Goal: Download file/media

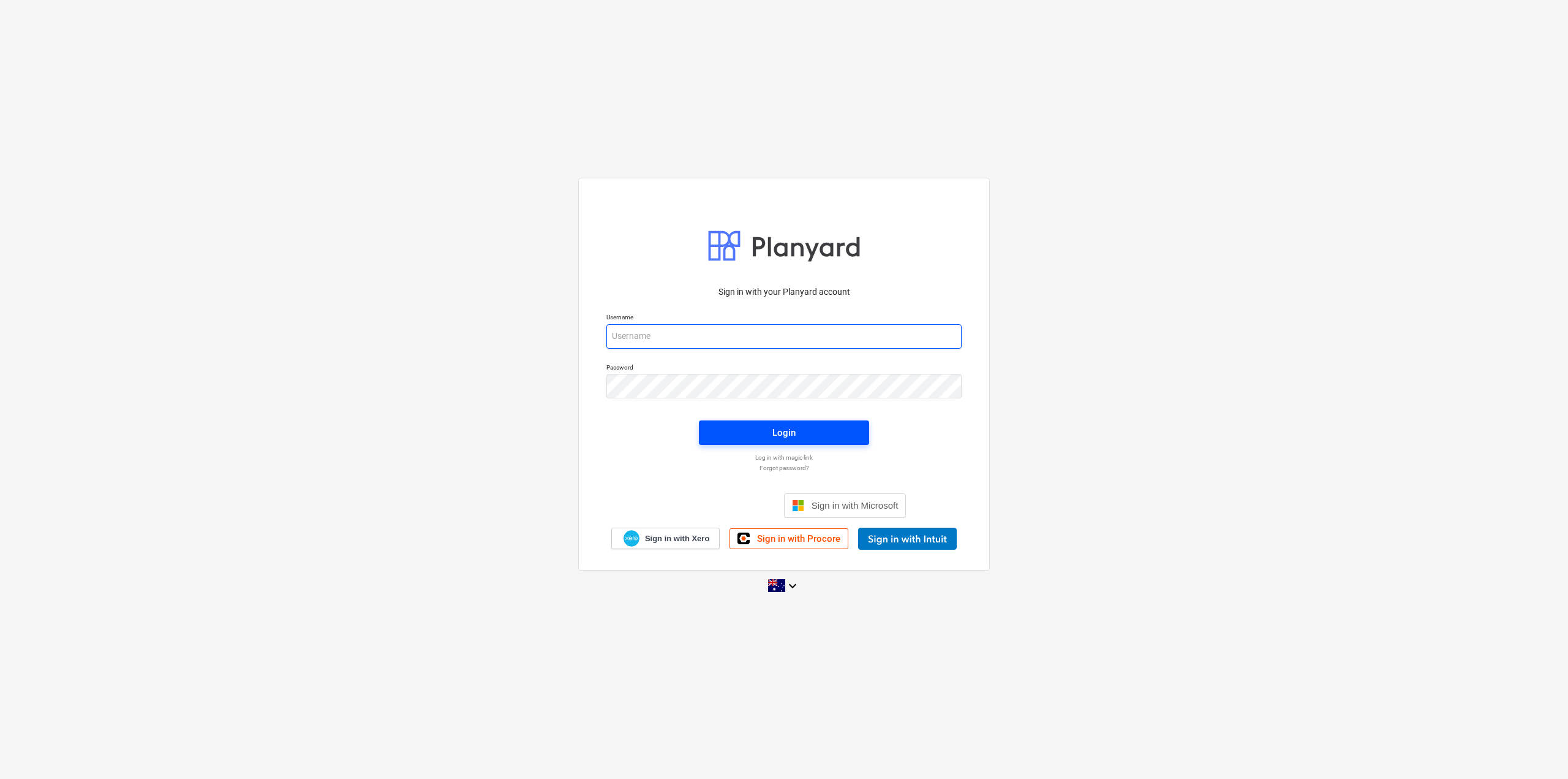
type input "fred@platino.com.au"
click at [792, 439] on div "Login" at bounding box center [784, 433] width 23 height 16
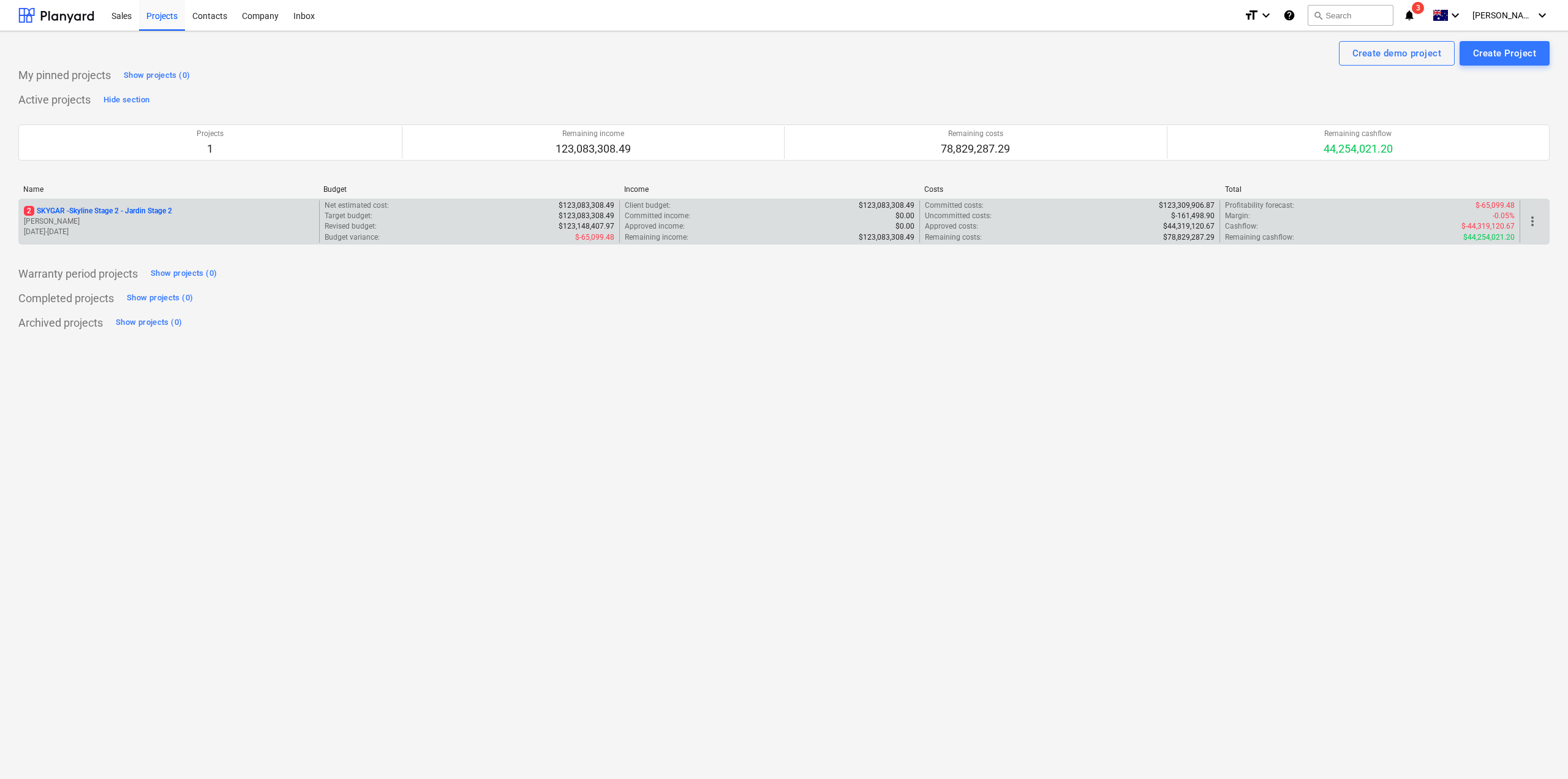
click at [167, 209] on p "2 SKYGAR - Skyline Stage 2 - Jardin Stage 2" at bounding box center [98, 210] width 148 height 10
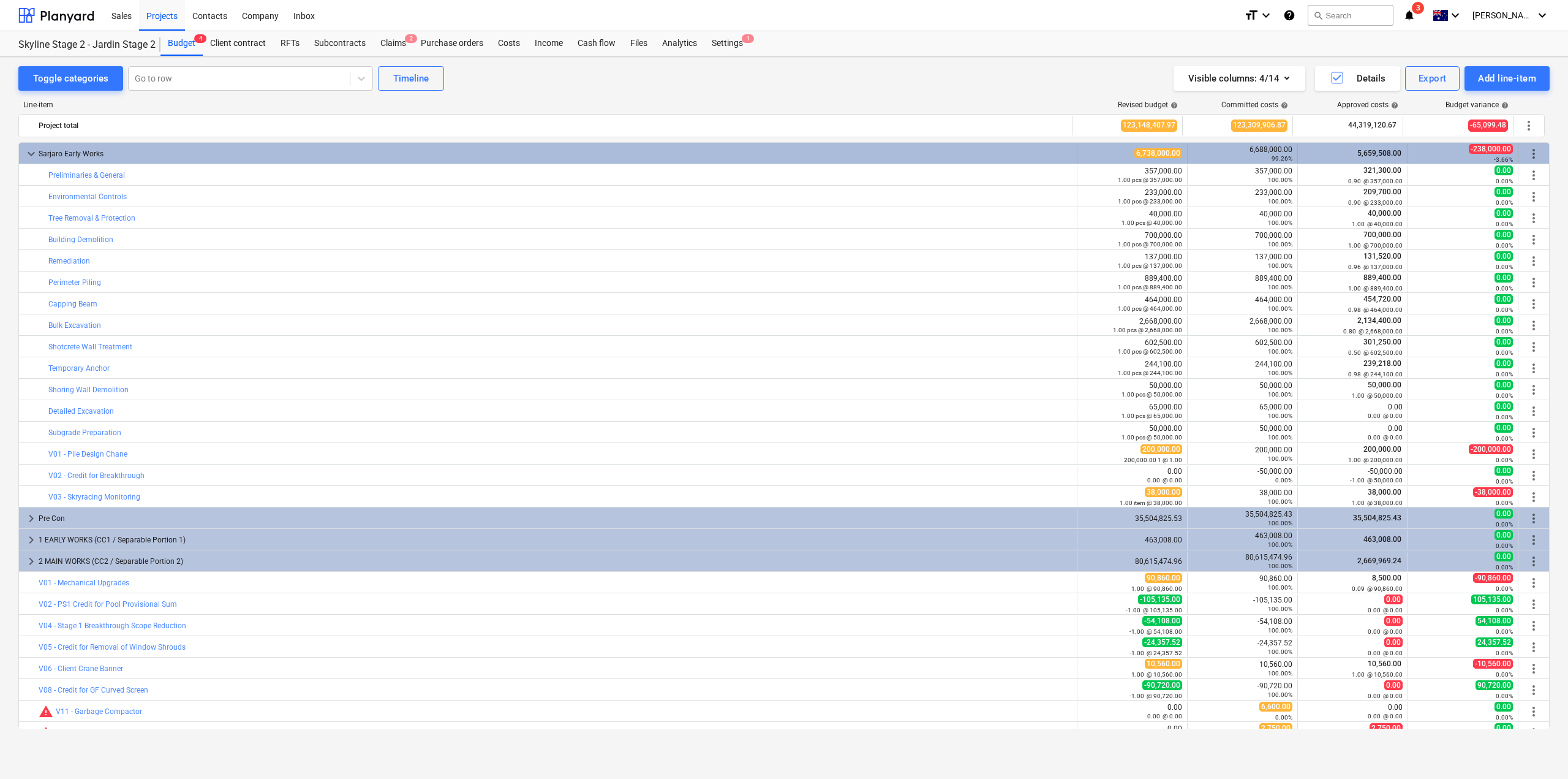
click at [85, 154] on div "Sarjaro Early Works" at bounding box center [555, 154] width 1034 height 20
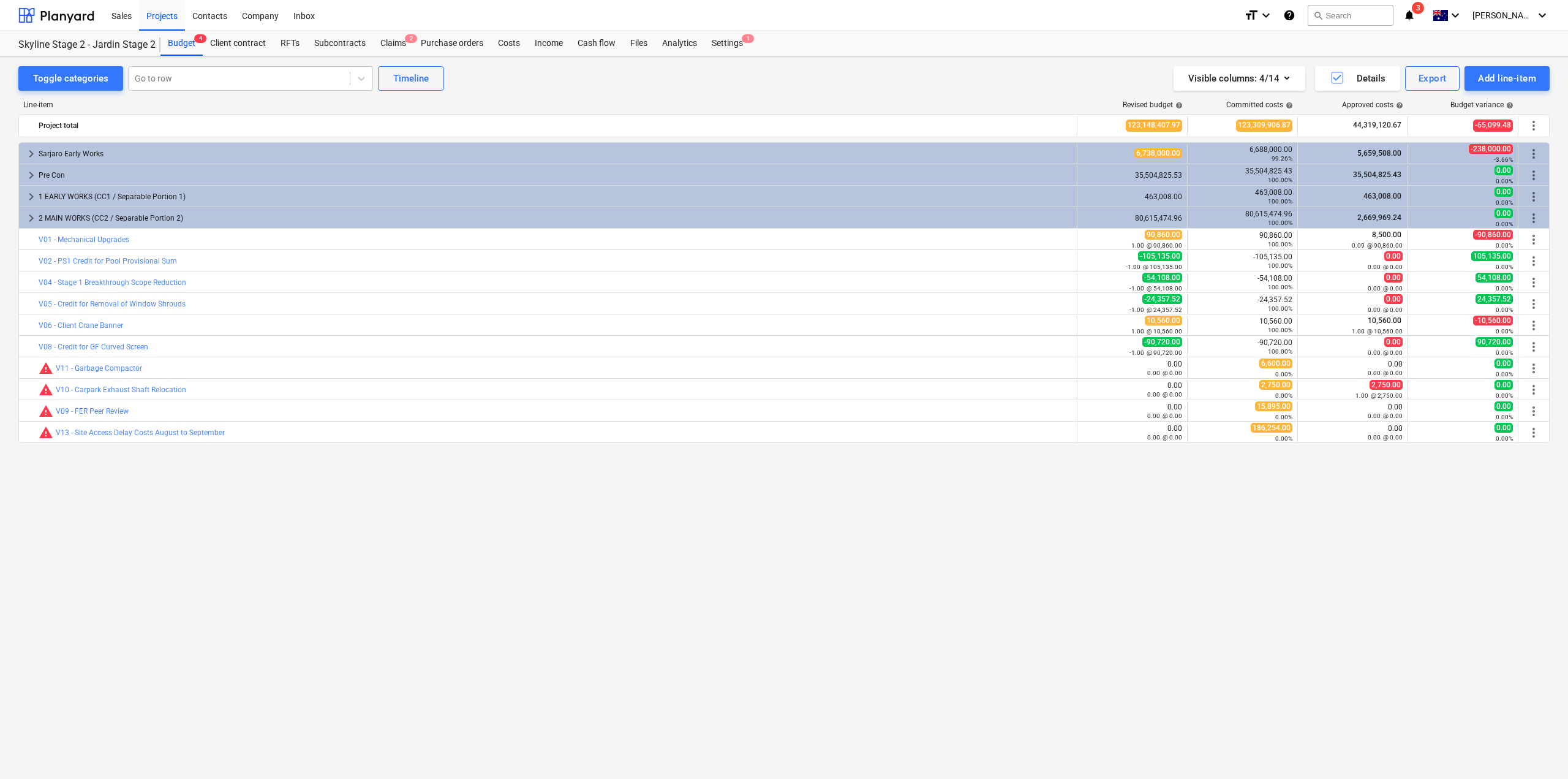
click at [85, 154] on div "Sarjaro Early Works" at bounding box center [555, 154] width 1034 height 20
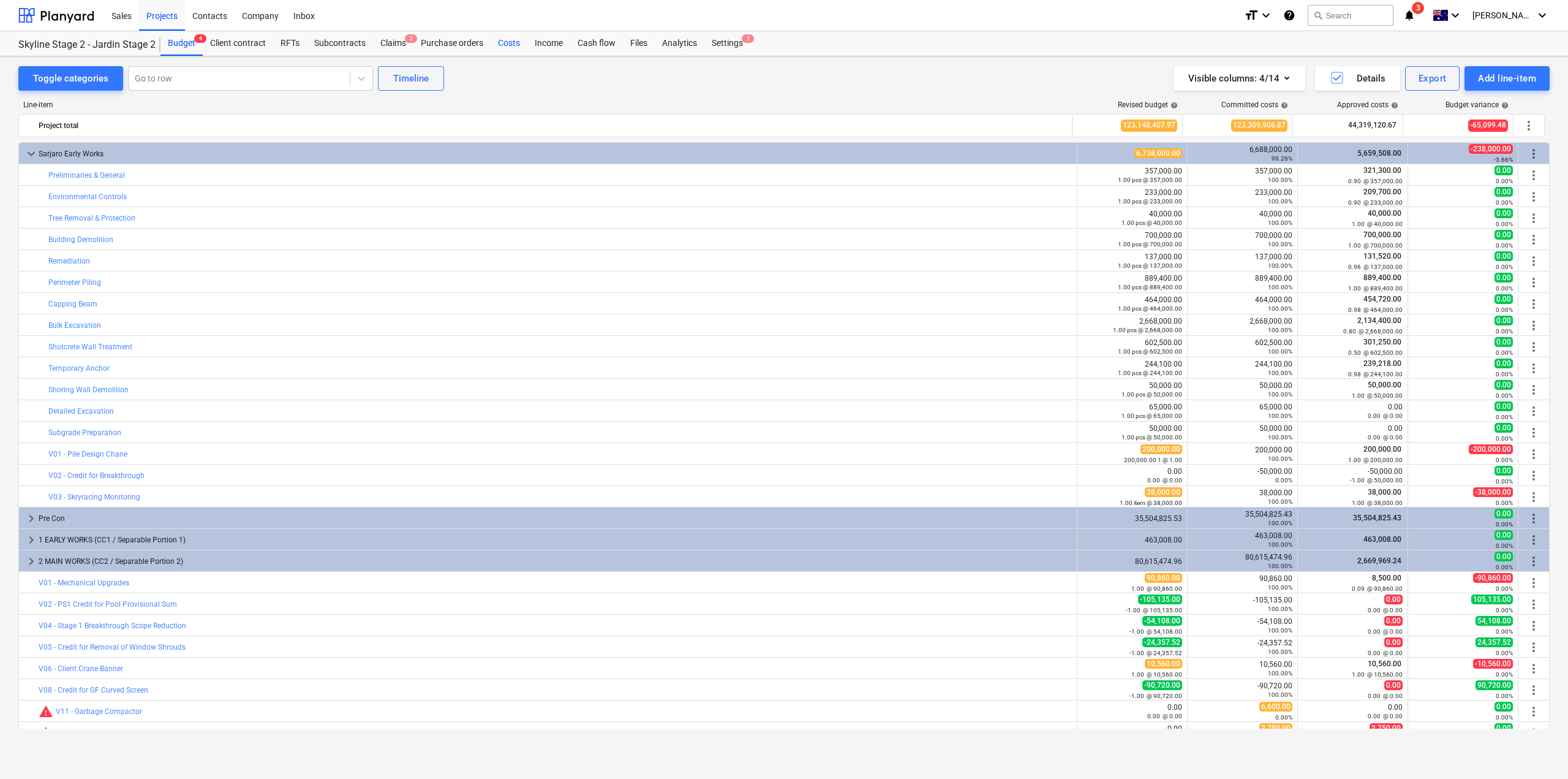
click at [522, 45] on div "Costs" at bounding box center [509, 43] width 37 height 25
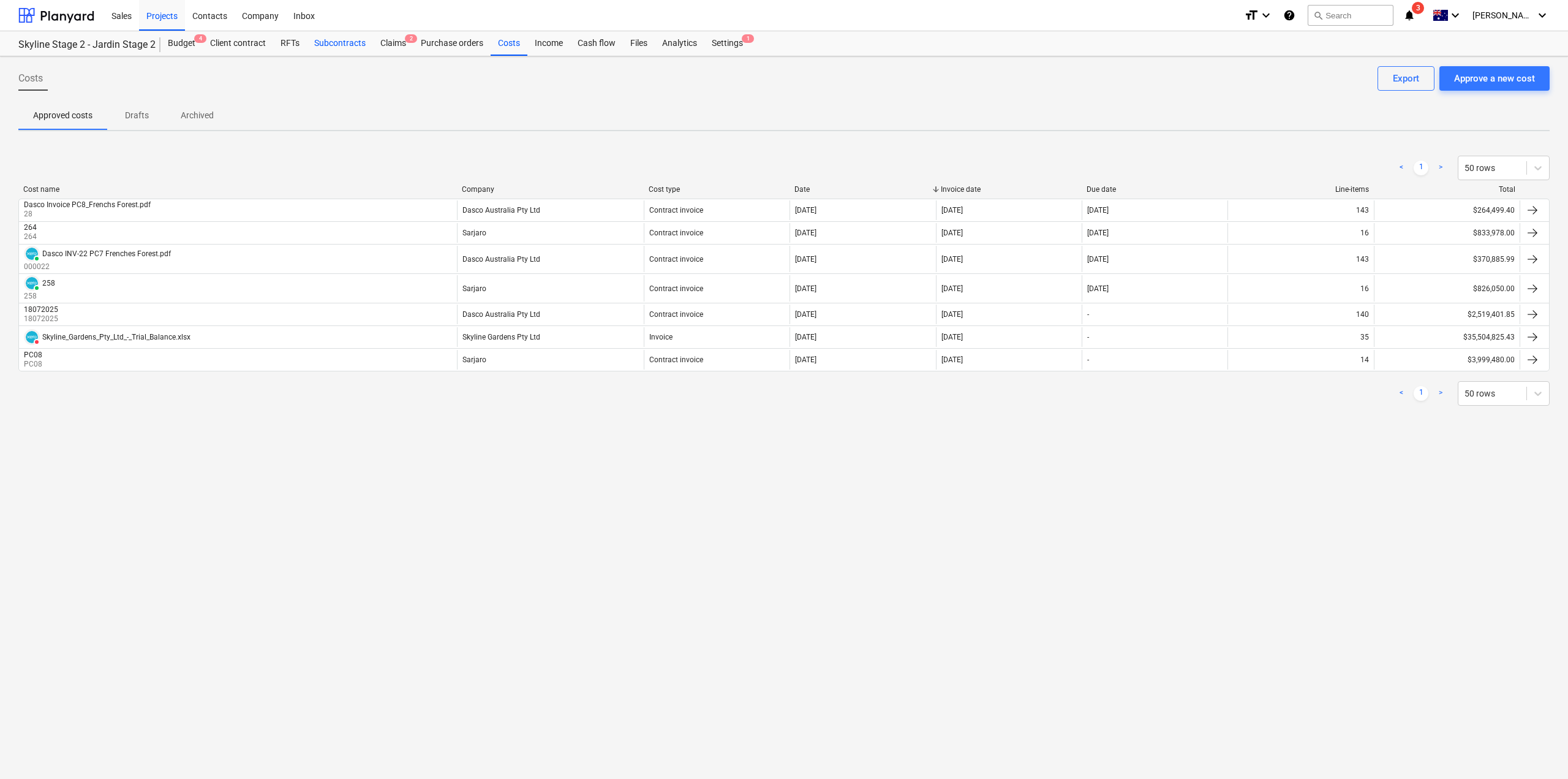
click at [352, 48] on div "Subcontracts" at bounding box center [339, 43] width 66 height 25
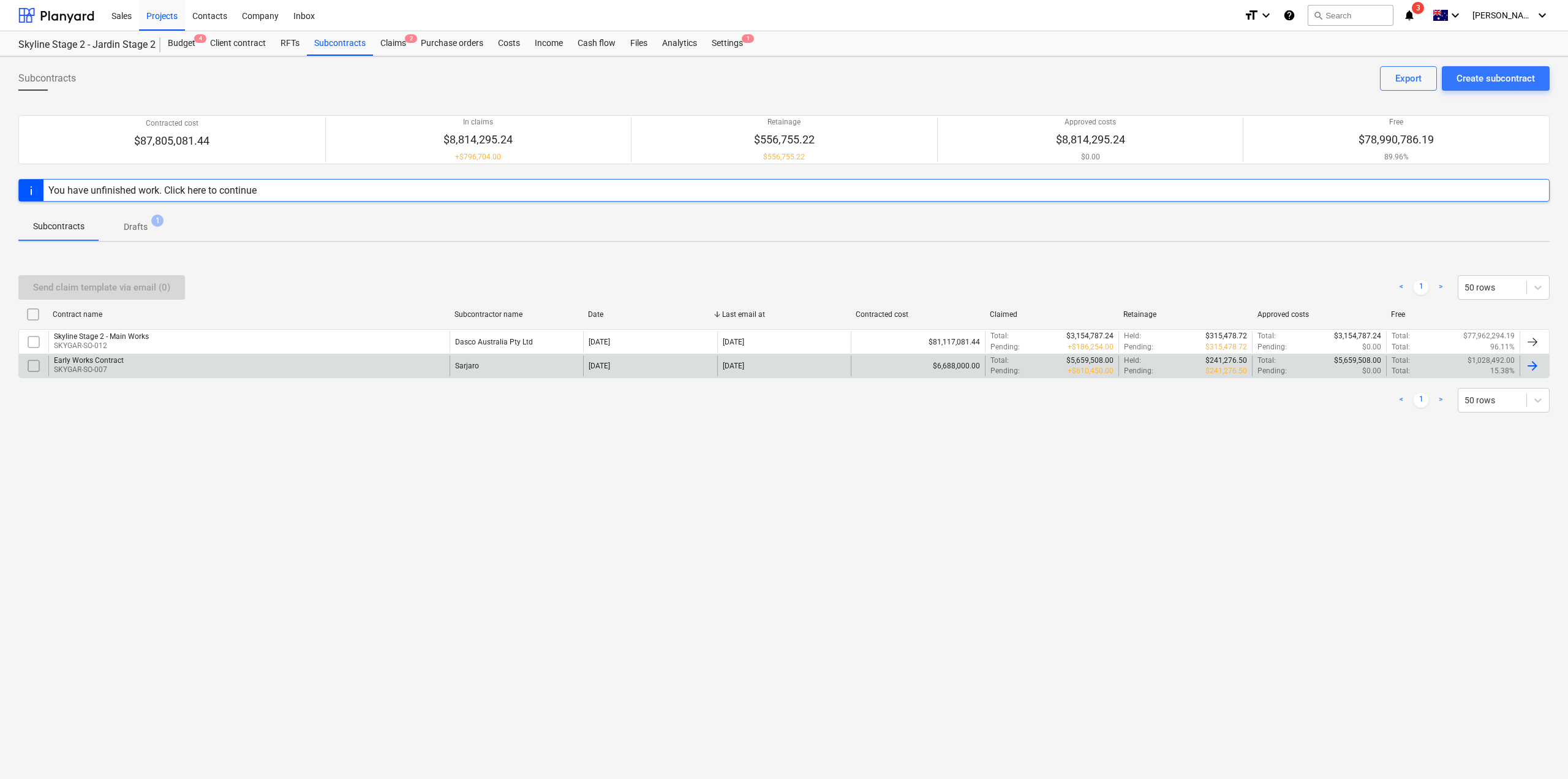
click at [102, 358] on div "Early Works Contract" at bounding box center [89, 360] width 70 height 9
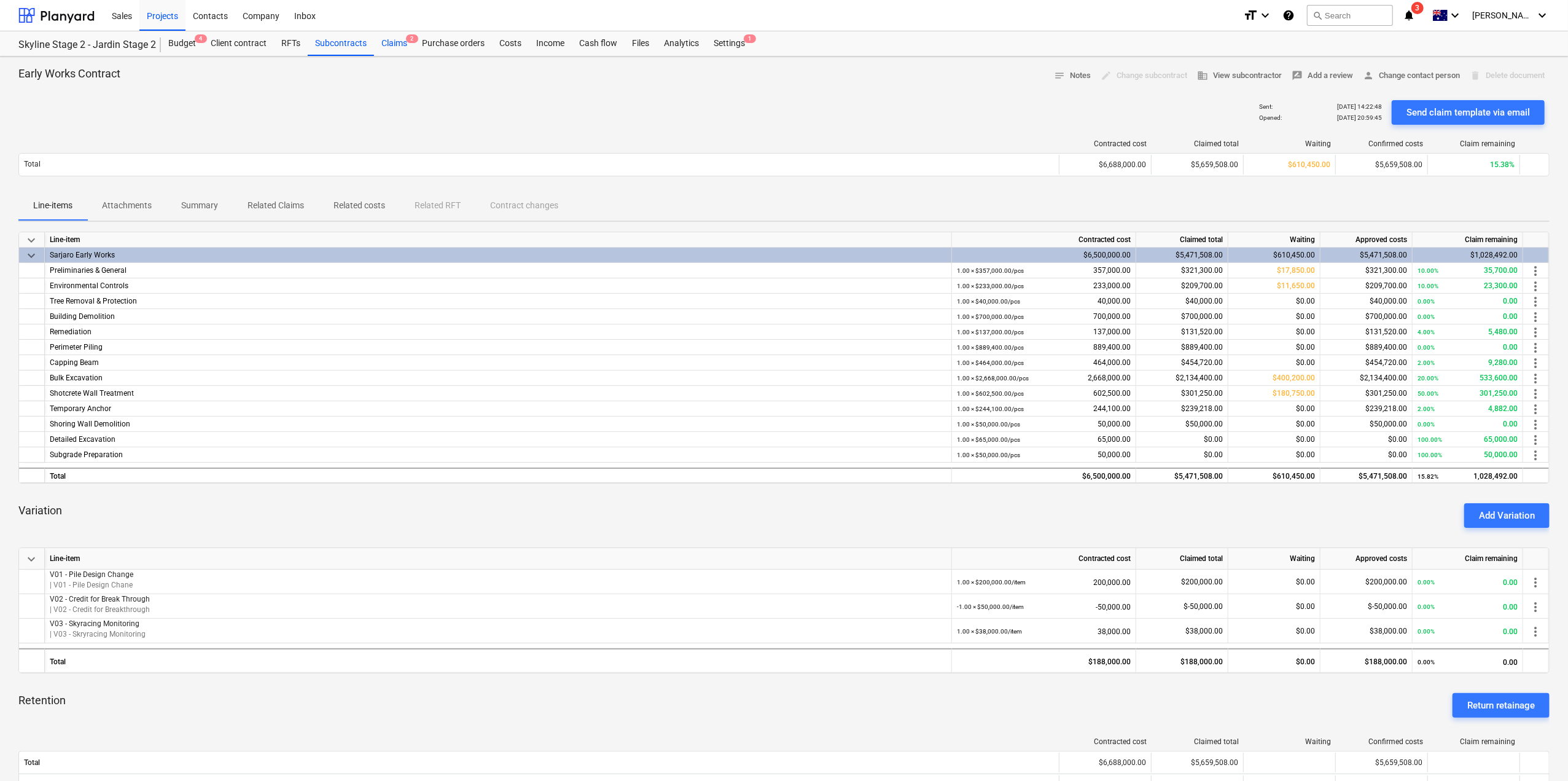
click at [407, 42] on span "2" at bounding box center [411, 38] width 12 height 9
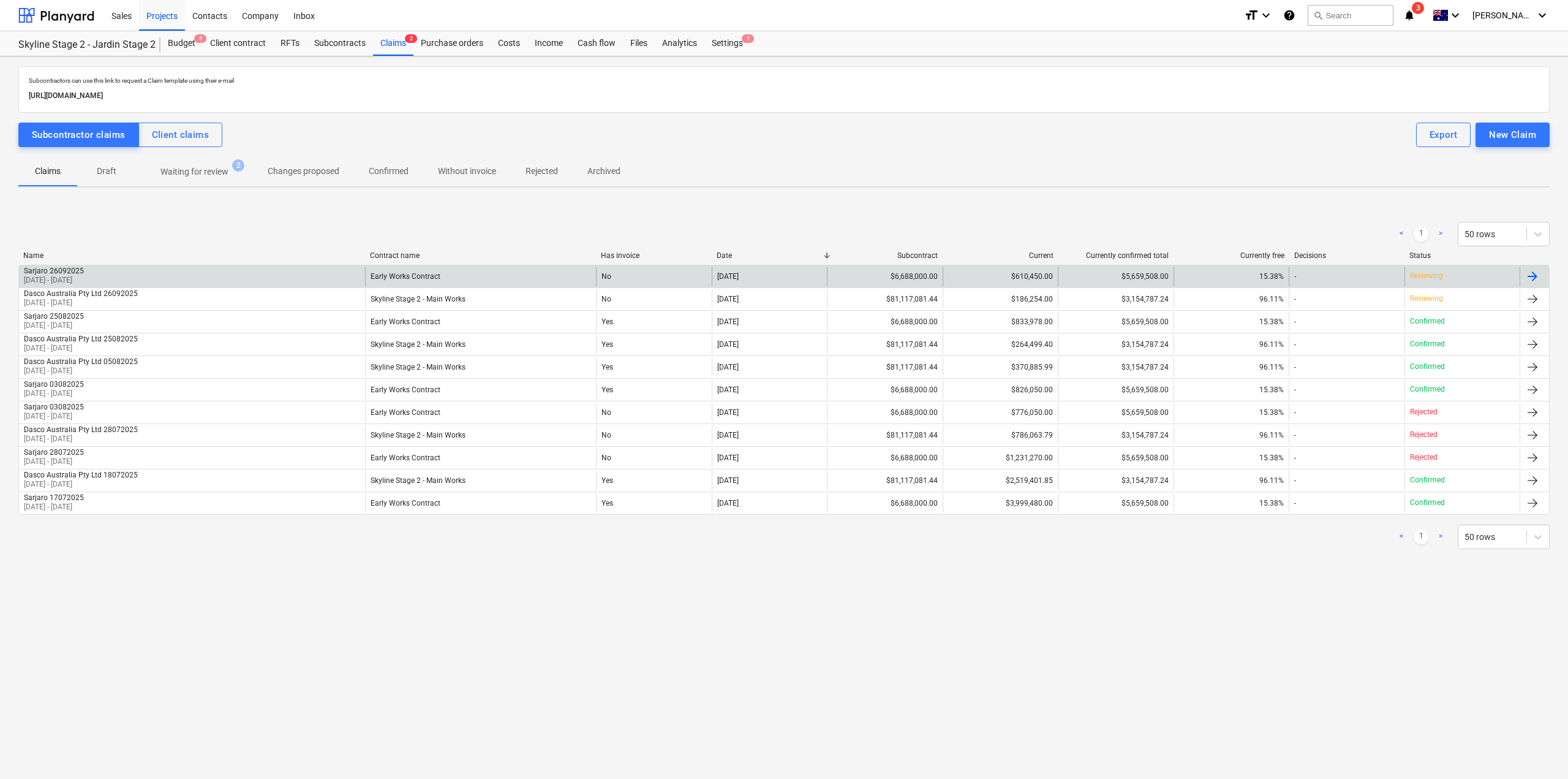
click at [492, 276] on div "Early Works Contract" at bounding box center [480, 276] width 231 height 20
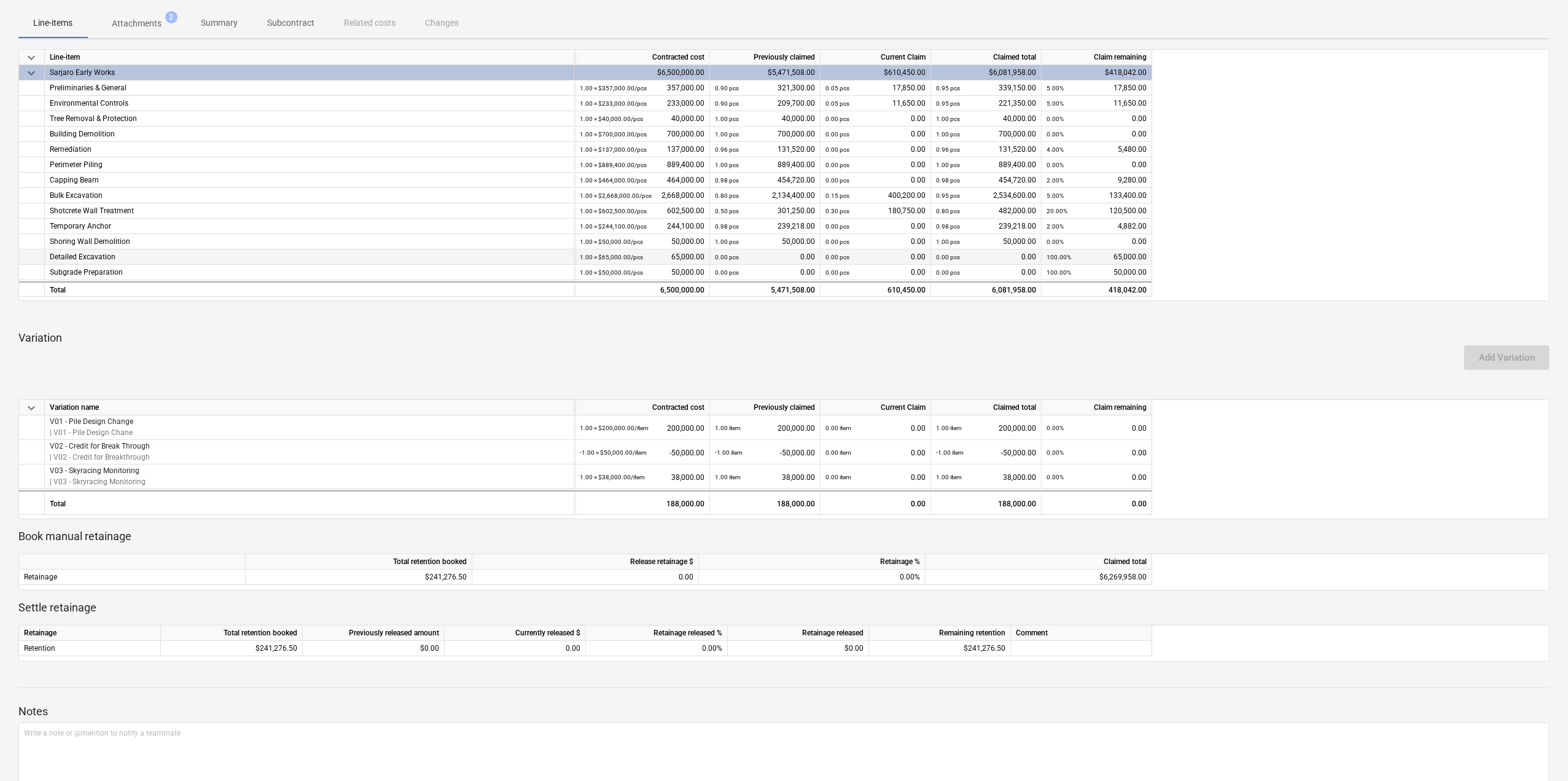
scroll to position [193, 0]
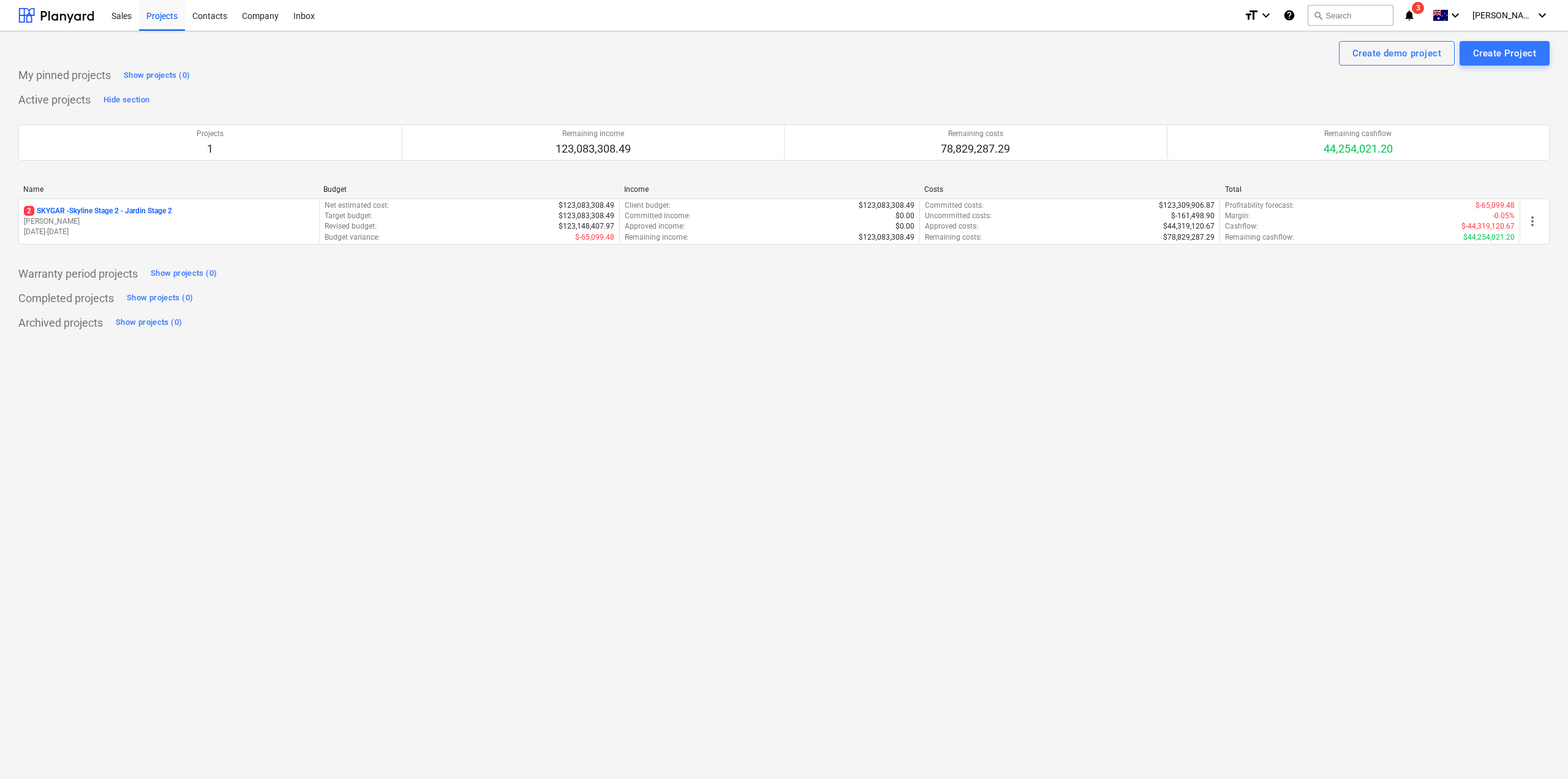
click at [1424, 10] on span "3" at bounding box center [1417, 7] width 12 height 12
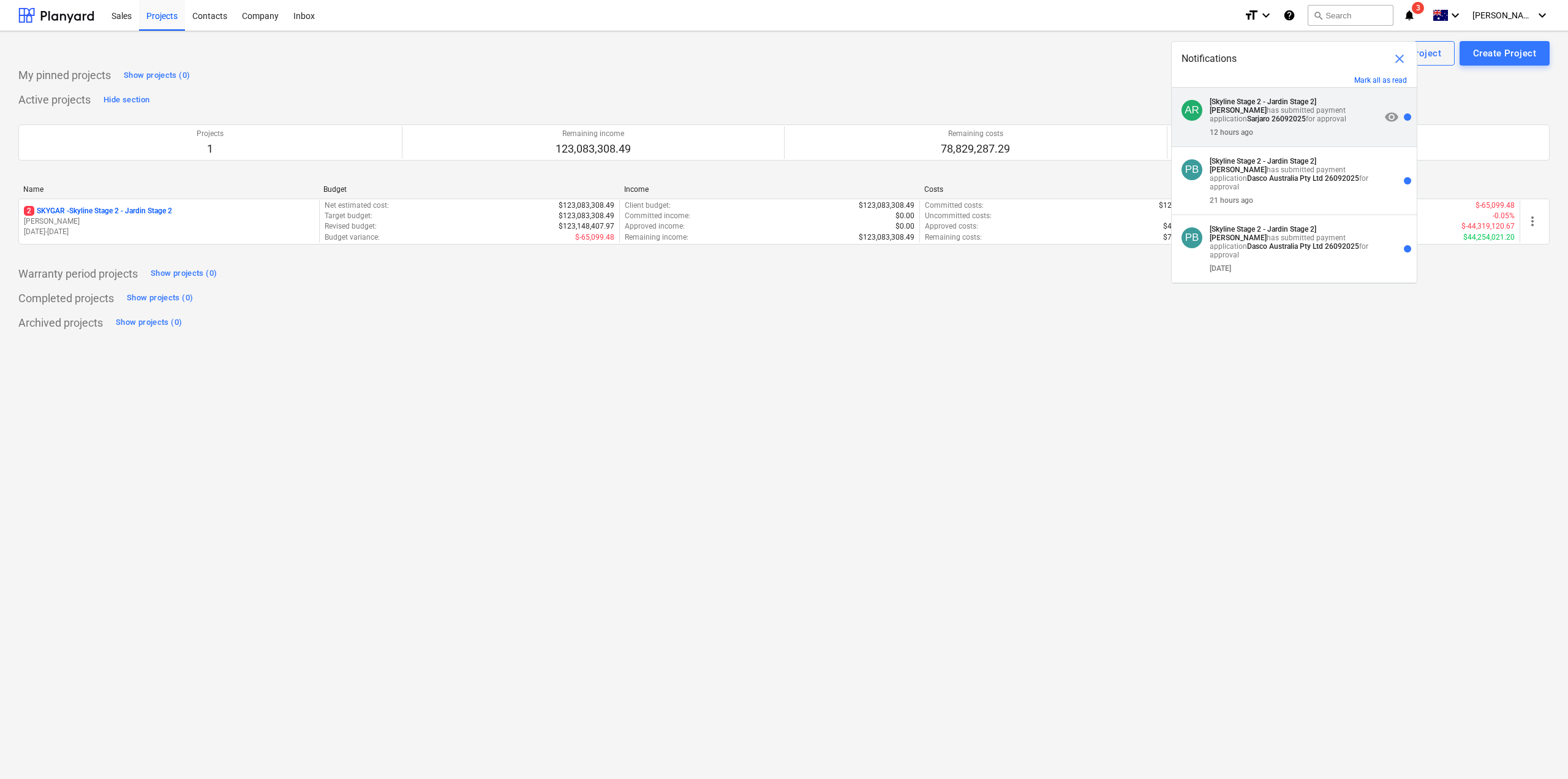
click at [1321, 134] on div "12 hours ago" at bounding box center [1295, 130] width 171 height 14
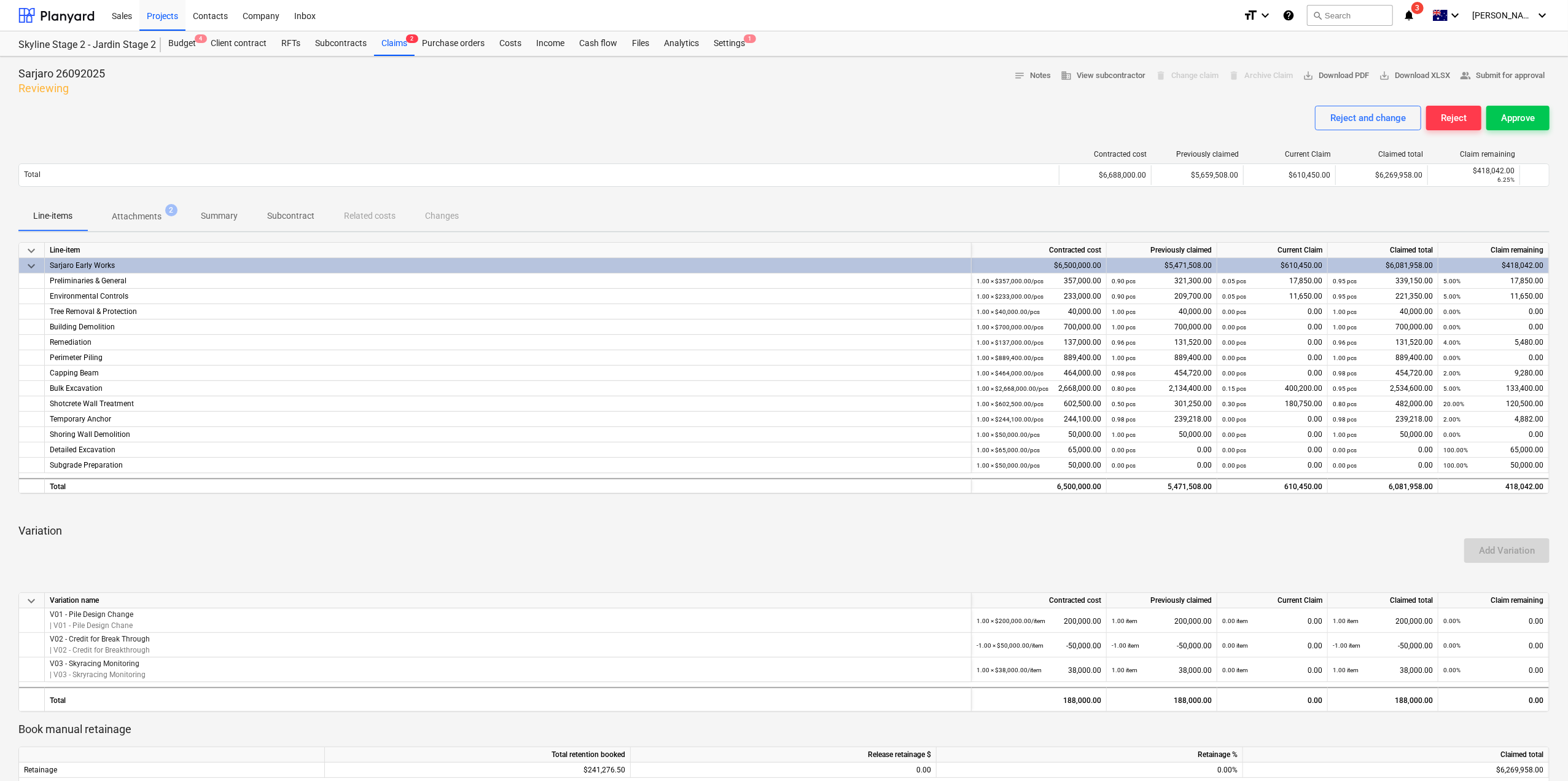
click at [152, 214] on p "Attachments" at bounding box center [137, 216] width 49 height 13
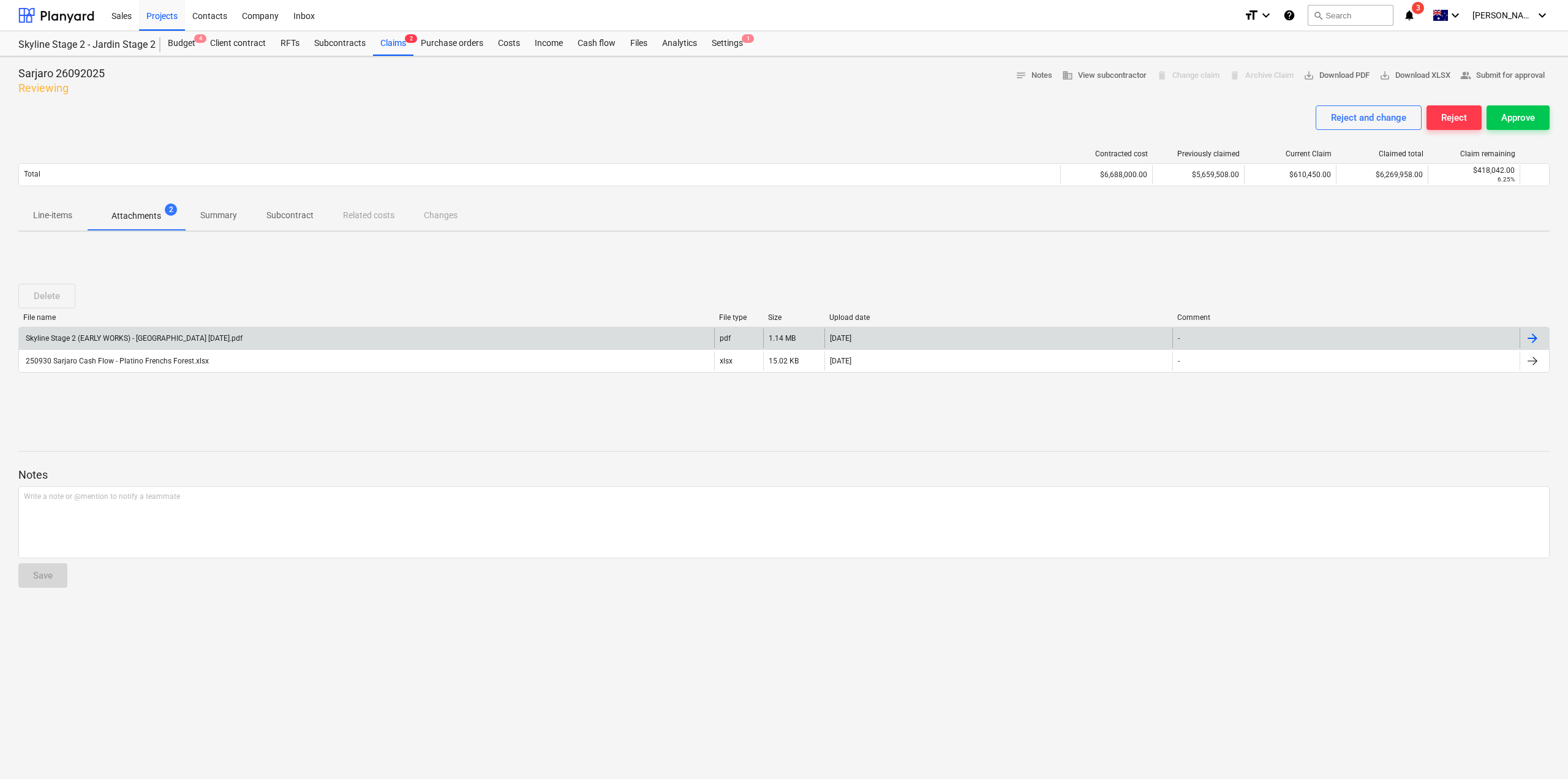
click at [187, 341] on div "Skyline Stage 2 (EARLY WORKS) - [GEOGRAPHIC_DATA] [DATE].pdf" at bounding box center [133, 338] width 219 height 9
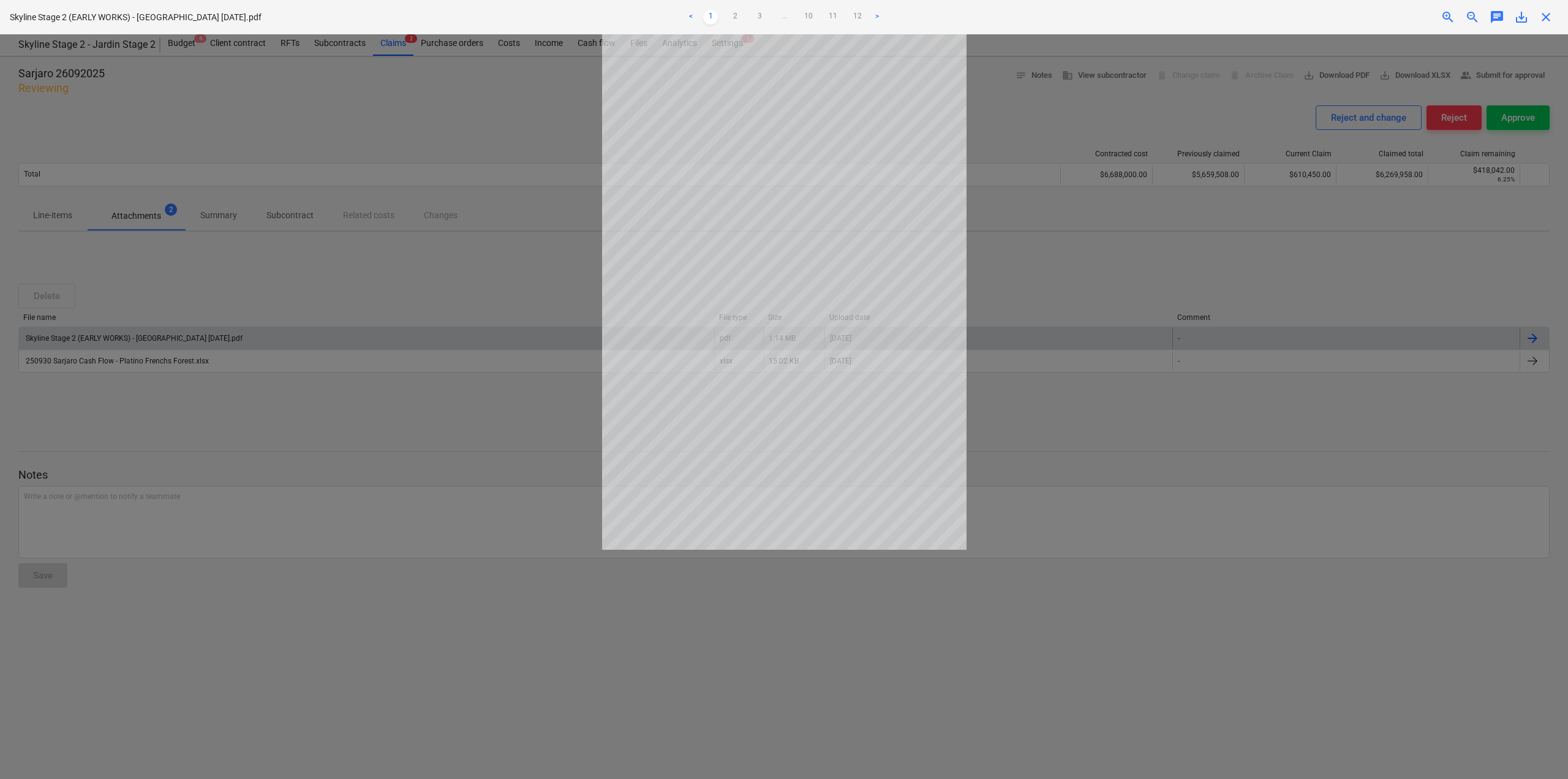
click at [726, 12] on ul "< 1 2 3 ... 10 11 12 >" at bounding box center [784, 17] width 516 height 14
click at [731, 14] on link "2" at bounding box center [735, 17] width 14 height 14
click at [747, 16] on ul "< 1 2 3 ... 10 11 12 >" at bounding box center [784, 17] width 516 height 14
click at [753, 14] on link "3" at bounding box center [760, 17] width 14 height 14
click at [768, 17] on link "4" at bounding box center [772, 17] width 14 height 14
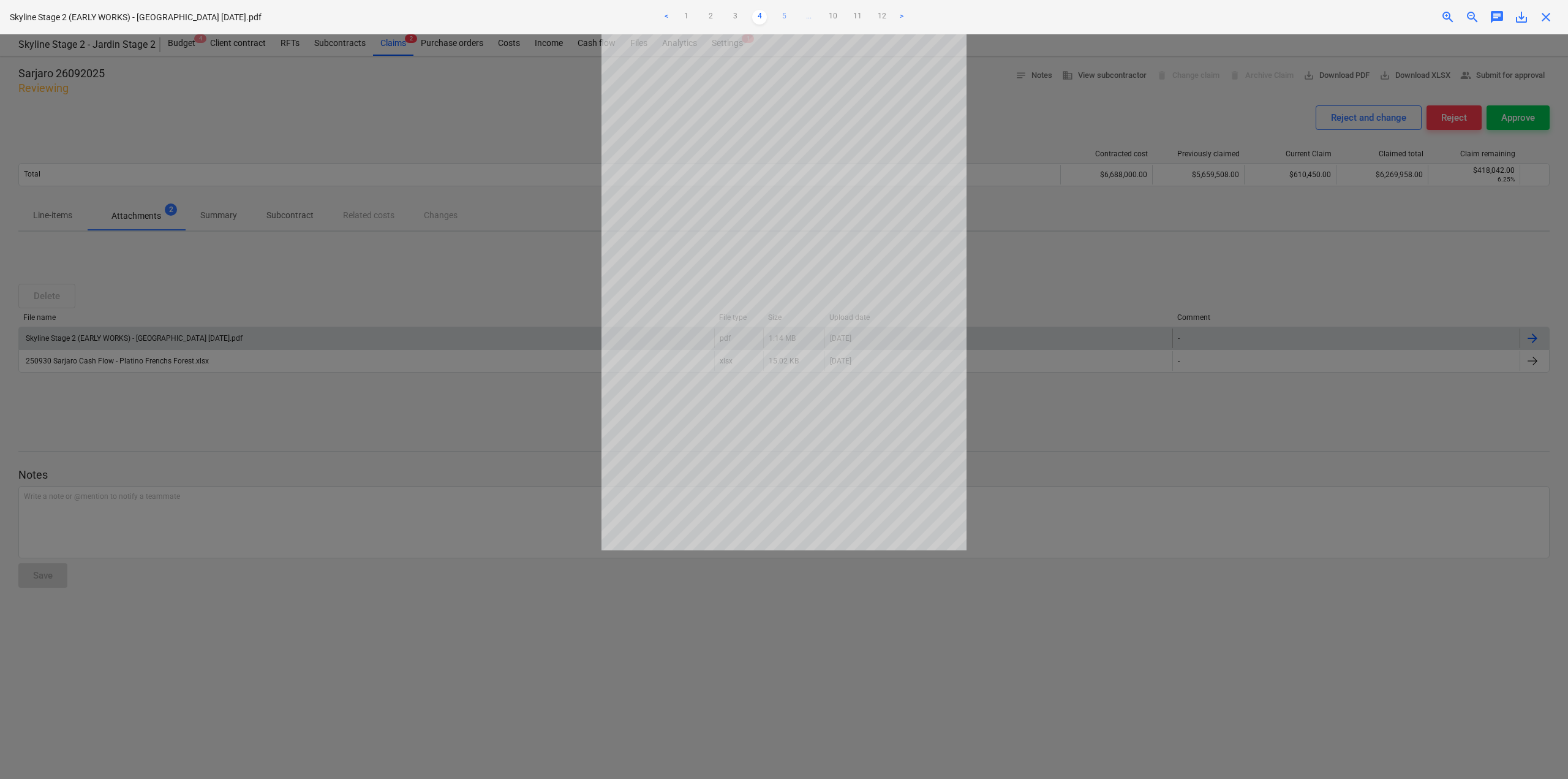
click at [790, 18] on link "5" at bounding box center [784, 17] width 14 height 14
click at [801, 13] on link "6" at bounding box center [796, 17] width 14 height 14
click at [810, 14] on link "7" at bounding box center [808, 17] width 14 height 14
click at [657, 675] on div at bounding box center [784, 406] width 1568 height 745
drag, startPoint x: 1543, startPoint y: 19, endPoint x: 1543, endPoint y: 25, distance: 6.0
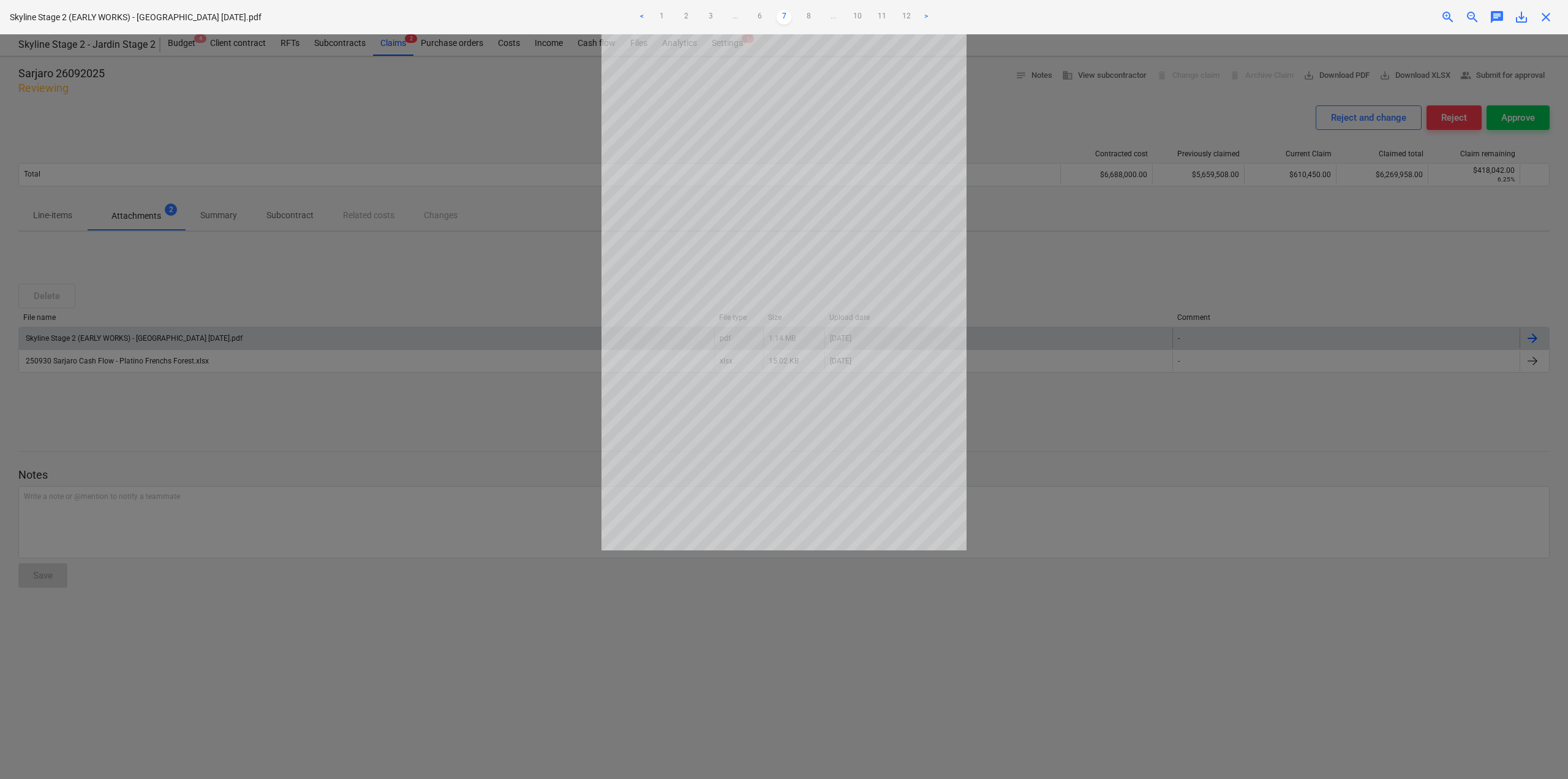
click at [1543, 20] on span "close" at bounding box center [1546, 17] width 14 height 14
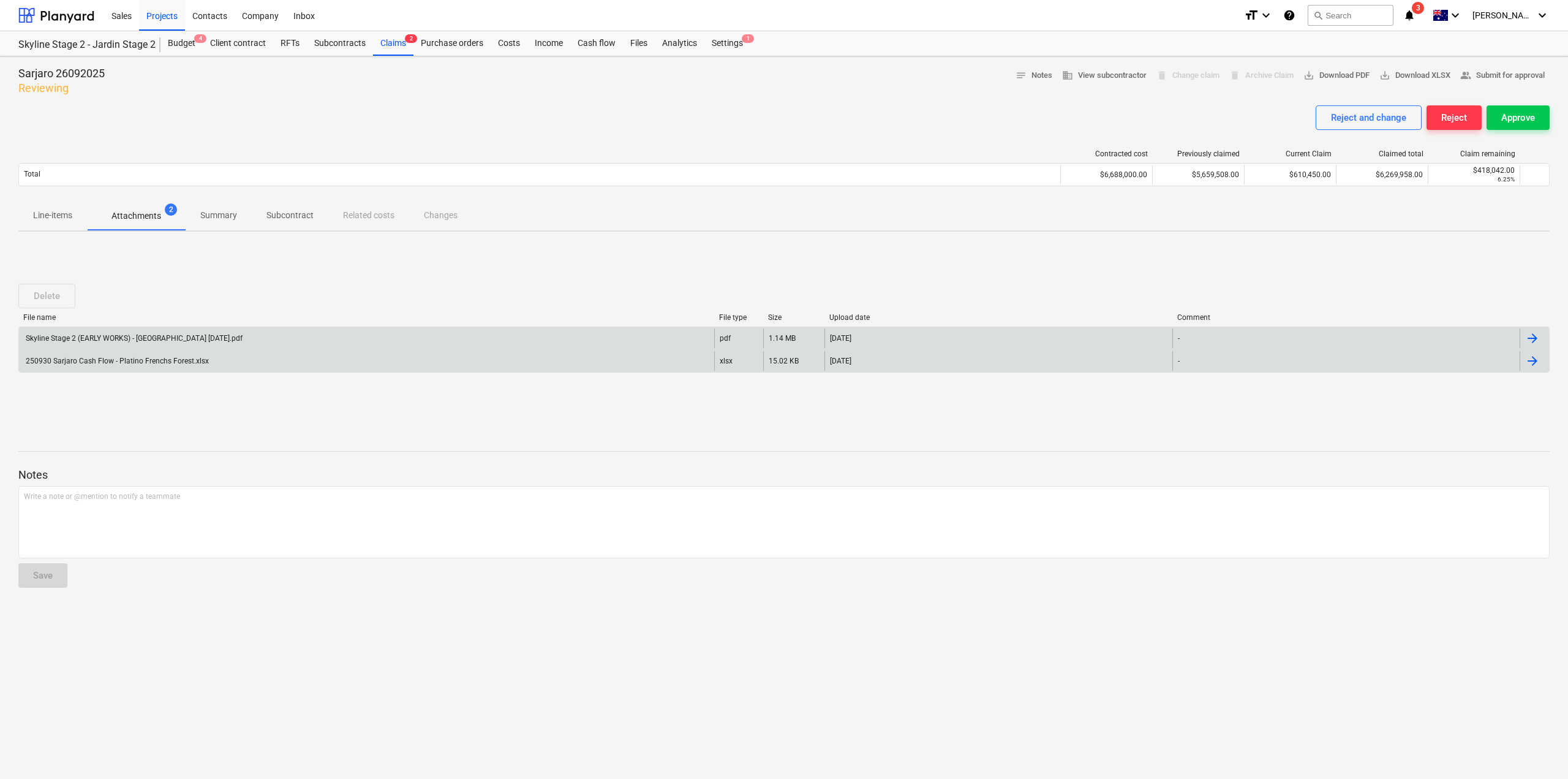
click at [195, 357] on div "250930 Sarjaro Cash Flow - Platino Frenchs Forest.xlsx" at bounding box center [116, 361] width 185 height 9
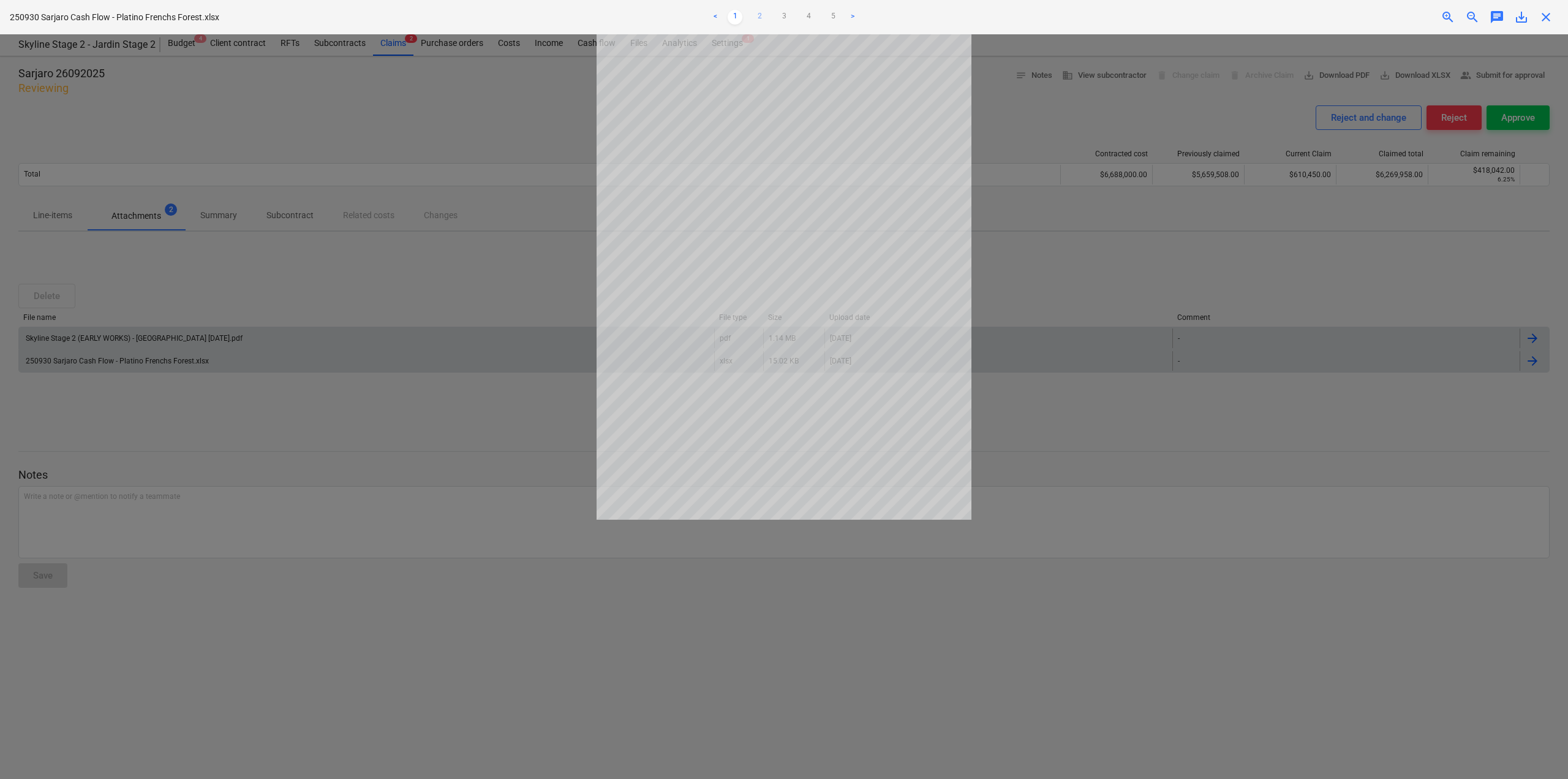
click at [761, 19] on link "2" at bounding box center [760, 17] width 14 height 14
click at [787, 18] on link "3" at bounding box center [784, 17] width 14 height 14
click at [1517, 18] on span "save_alt" at bounding box center [1522, 17] width 14 height 14
click at [1551, 12] on span "close" at bounding box center [1546, 17] width 14 height 14
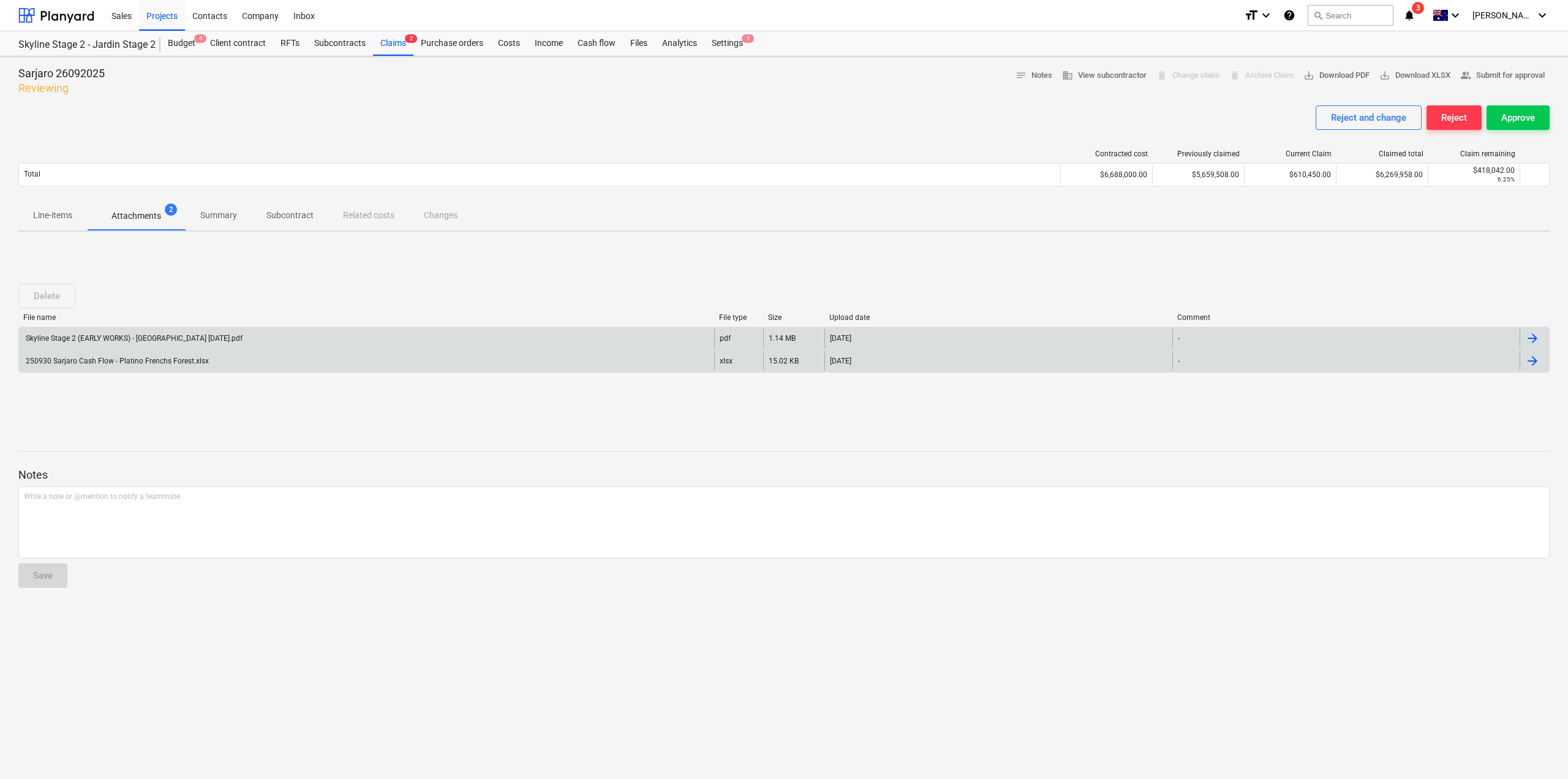
click at [179, 331] on div "Skyline Stage 2 (EARLY WORKS) - [GEOGRAPHIC_DATA] [DATE].pdf" at bounding box center [366, 338] width 695 height 20
